Goal: Task Accomplishment & Management: Use online tool/utility

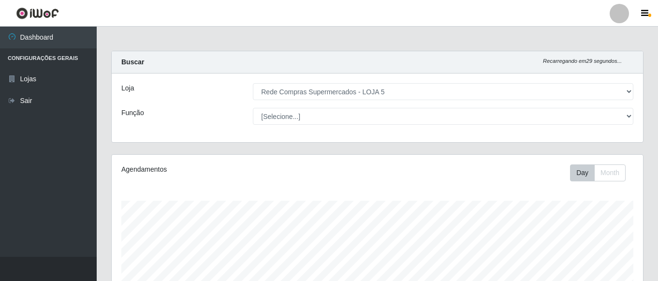
select select "397"
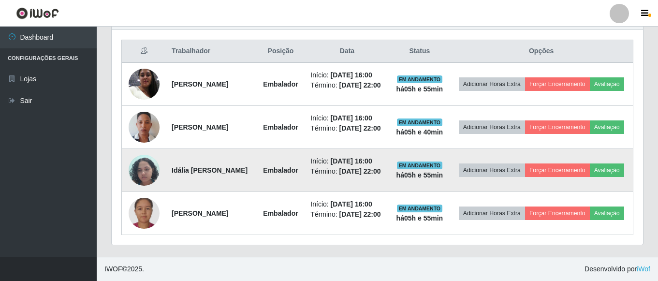
scroll to position [390, 0]
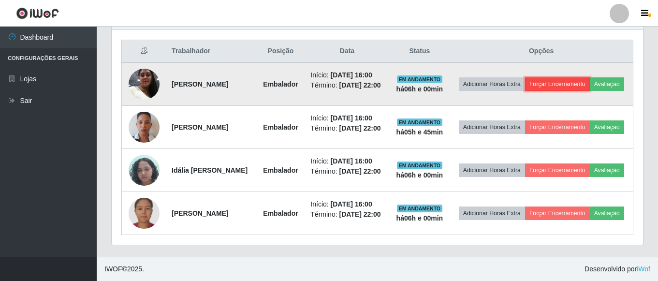
click at [577, 77] on button "Forçar Encerramento" at bounding box center [557, 84] width 65 height 14
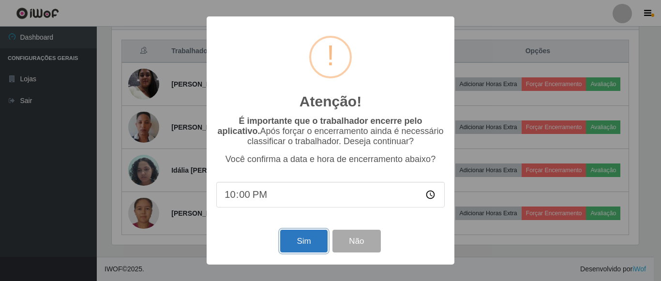
click at [304, 247] on button "Sim" at bounding box center [303, 241] width 47 height 23
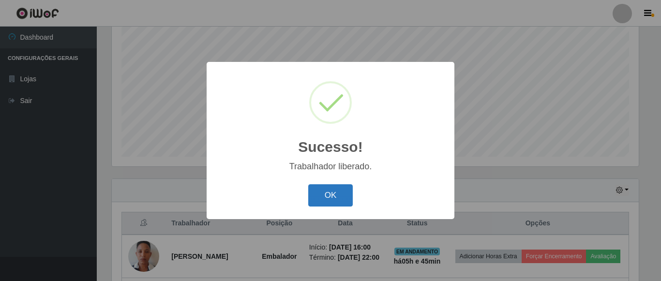
drag, startPoint x: 338, startPoint y: 196, endPoint x: 336, endPoint y: 206, distance: 10.3
click at [336, 206] on button "OK" at bounding box center [330, 195] width 45 height 23
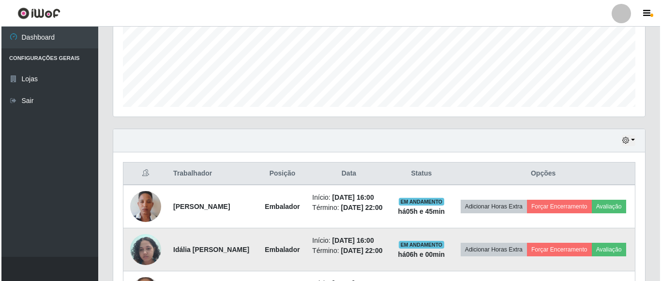
scroll to position [334, 0]
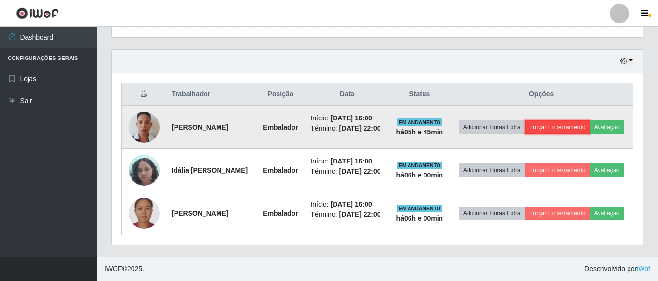
click at [590, 120] on button "Forçar Encerramento" at bounding box center [557, 127] width 65 height 14
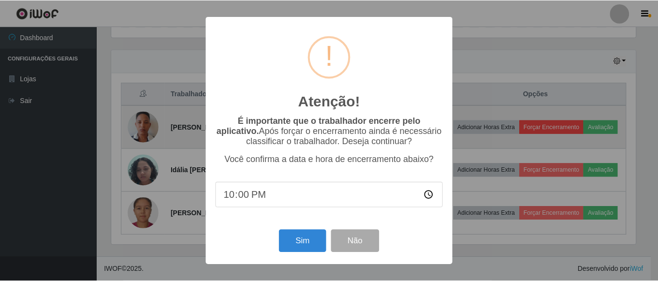
scroll to position [201, 527]
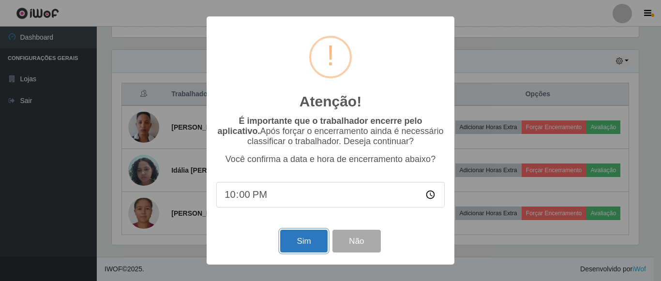
click at [299, 242] on button "Sim" at bounding box center [303, 241] width 47 height 23
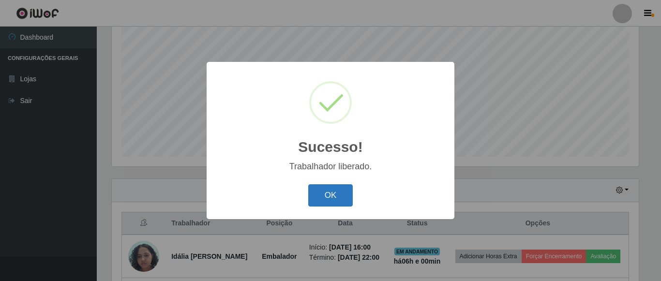
click at [332, 191] on button "OK" at bounding box center [330, 195] width 45 height 23
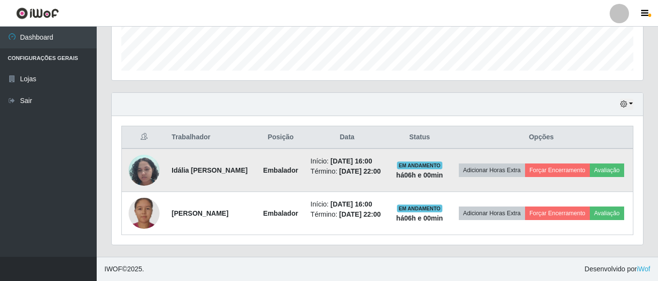
scroll to position [290, 0]
click at [590, 164] on button "Forçar Encerramento" at bounding box center [557, 171] width 65 height 14
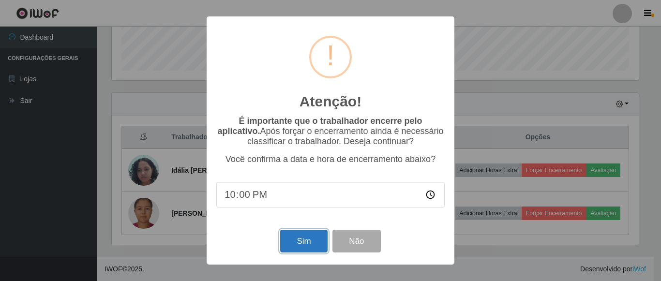
click at [304, 238] on button "Sim" at bounding box center [303, 241] width 47 height 23
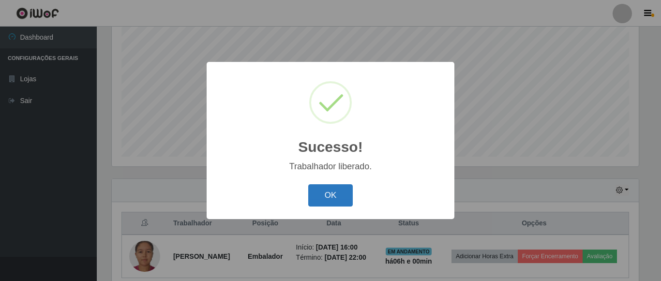
click at [319, 194] on button "OK" at bounding box center [330, 195] width 45 height 23
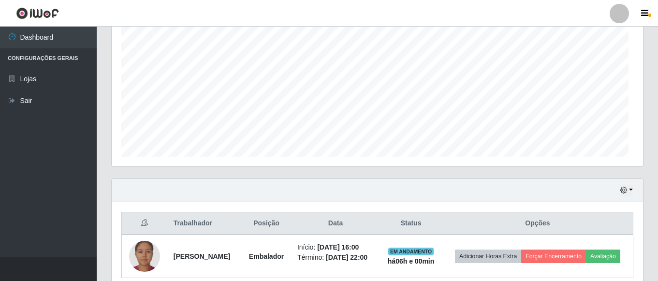
scroll to position [0, 0]
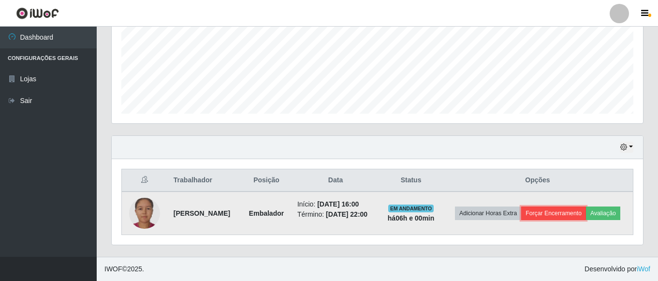
click at [571, 207] on button "Forçar Encerramento" at bounding box center [553, 214] width 65 height 14
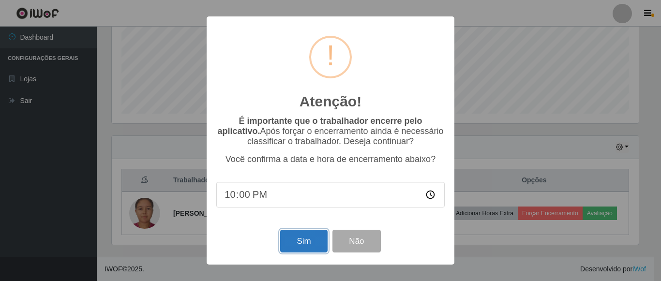
click at [307, 244] on button "Sim" at bounding box center [303, 241] width 47 height 23
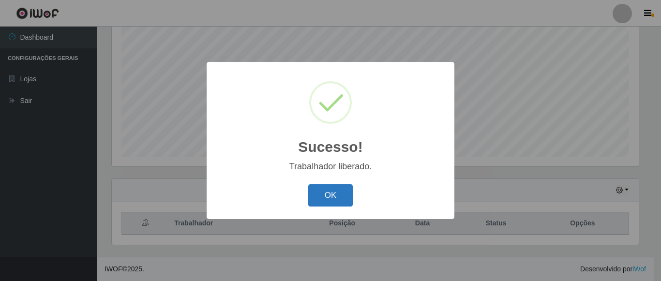
click at [344, 195] on button "OK" at bounding box center [330, 195] width 45 height 23
